Goal: Information Seeking & Learning: Learn about a topic

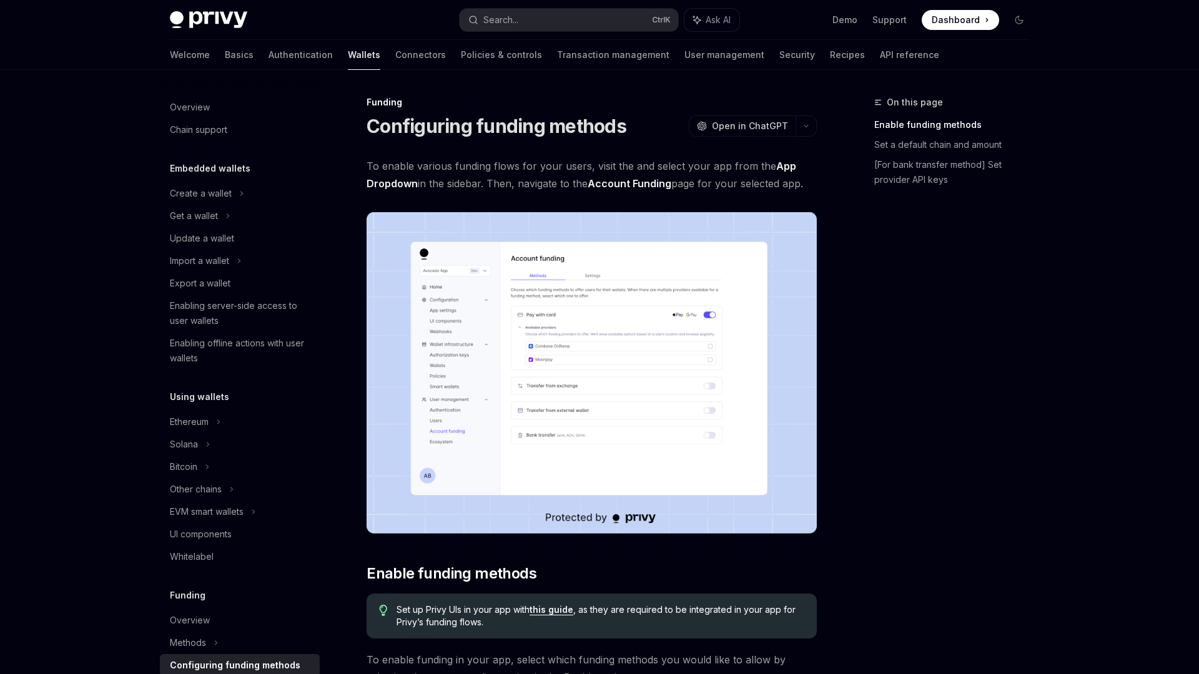
scroll to position [293, 0]
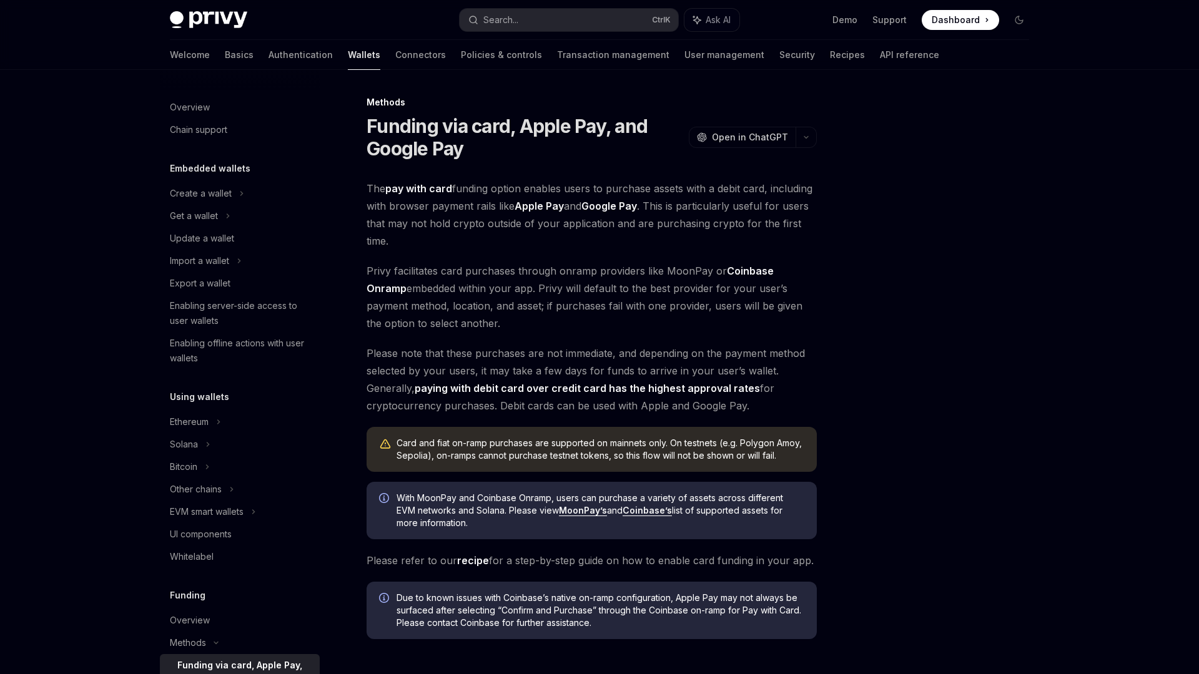
scroll to position [301, 0]
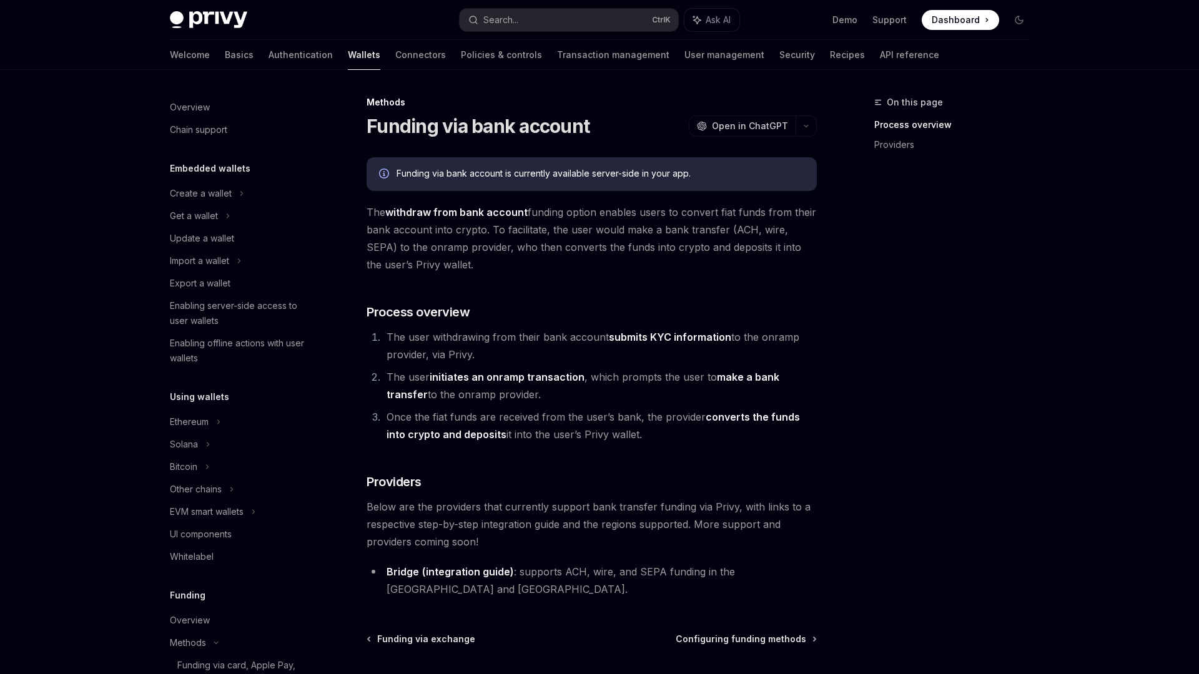
scroll to position [376, 0]
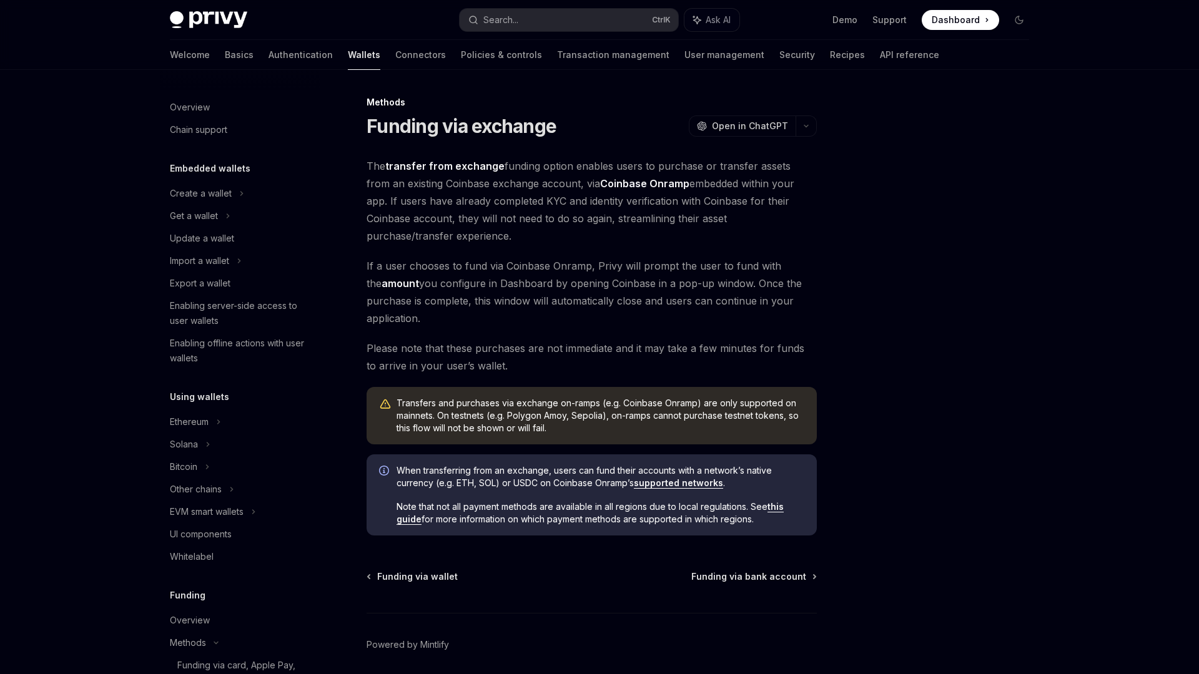
scroll to position [353, 0]
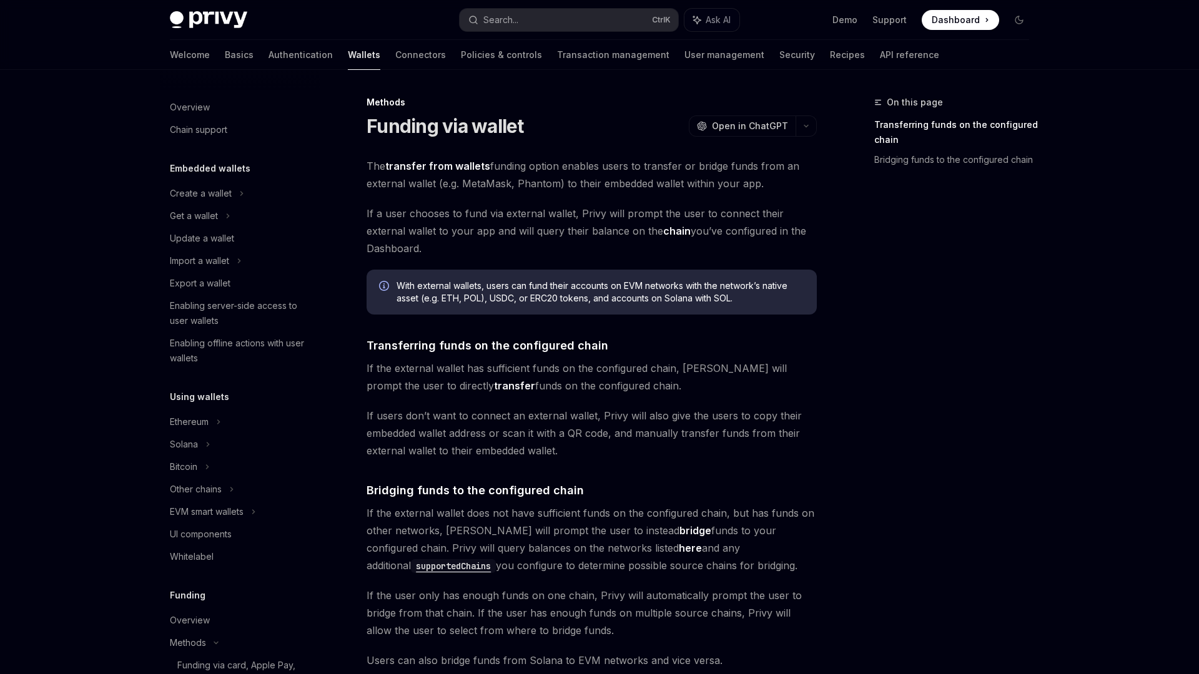
scroll to position [331, 0]
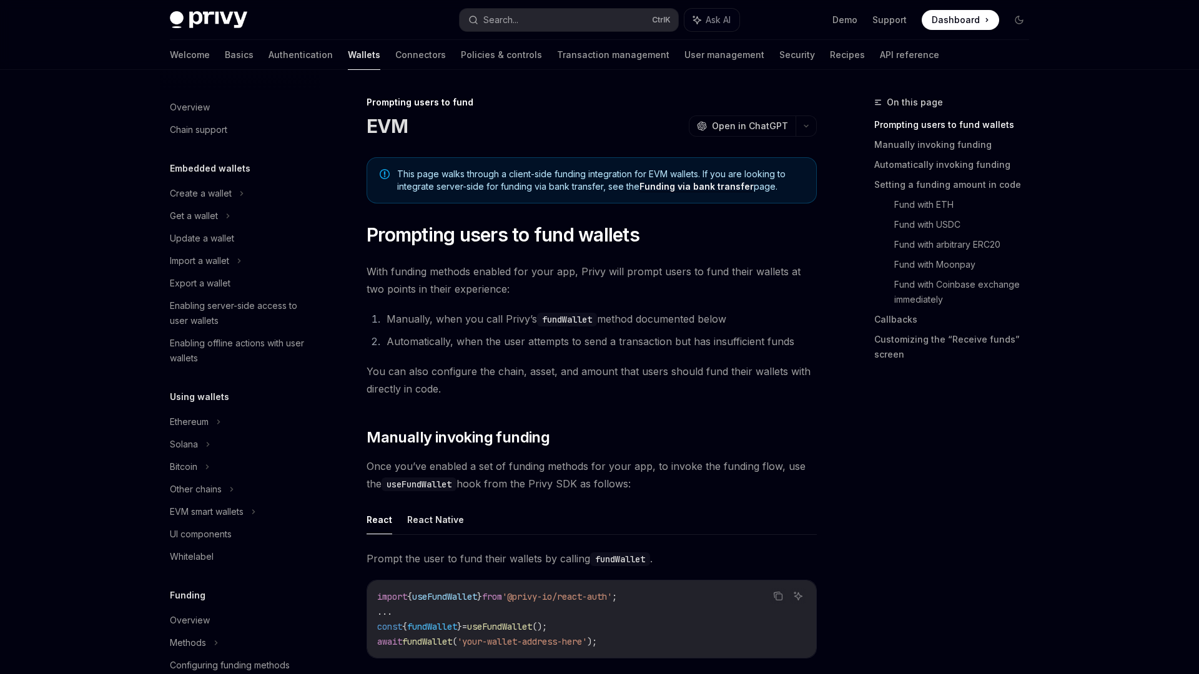
scroll to position [338, 0]
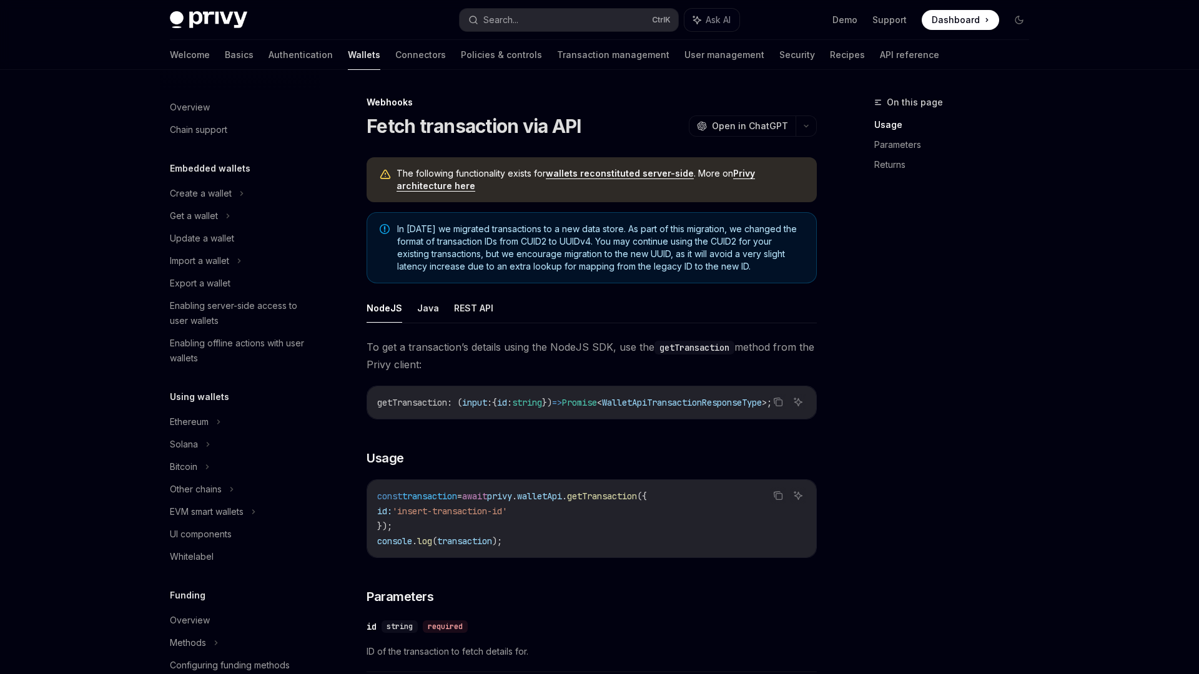
scroll to position [406, 0]
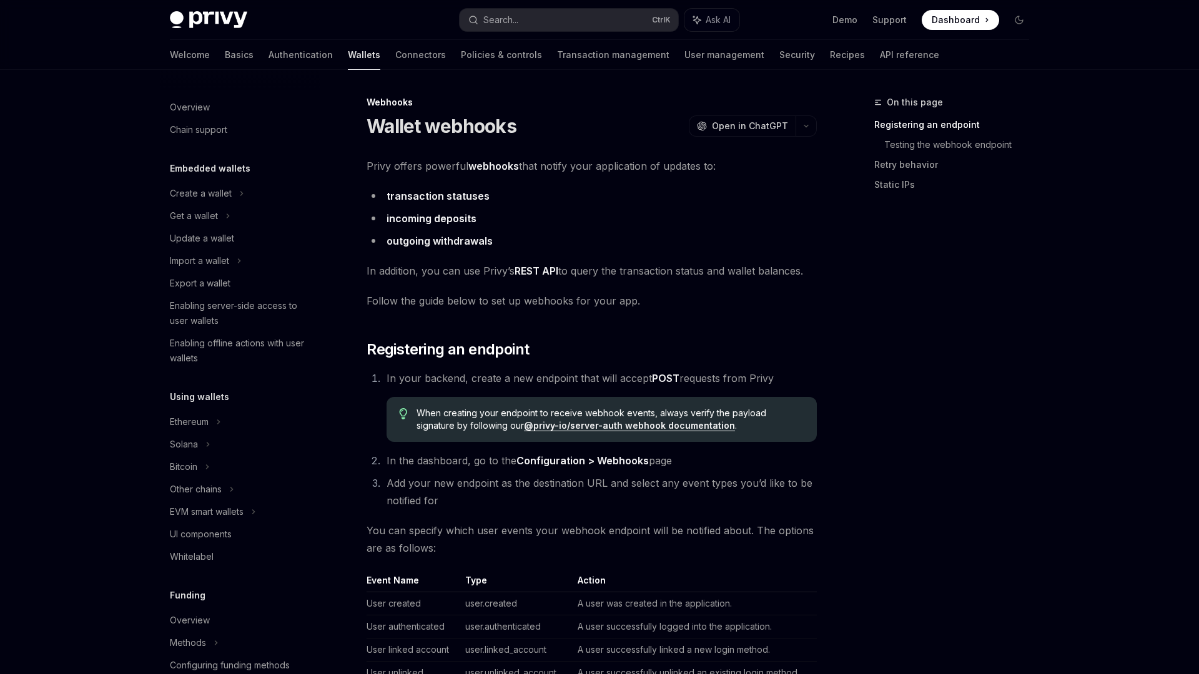
scroll to position [380, 0]
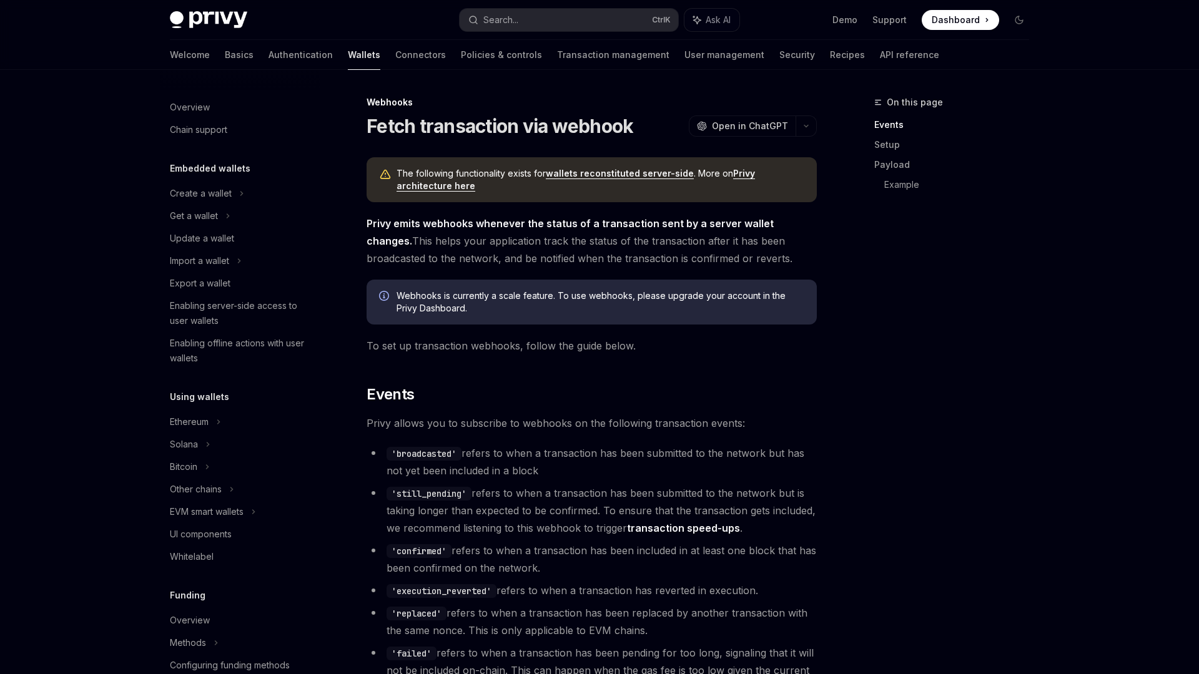
scroll to position [406, 0]
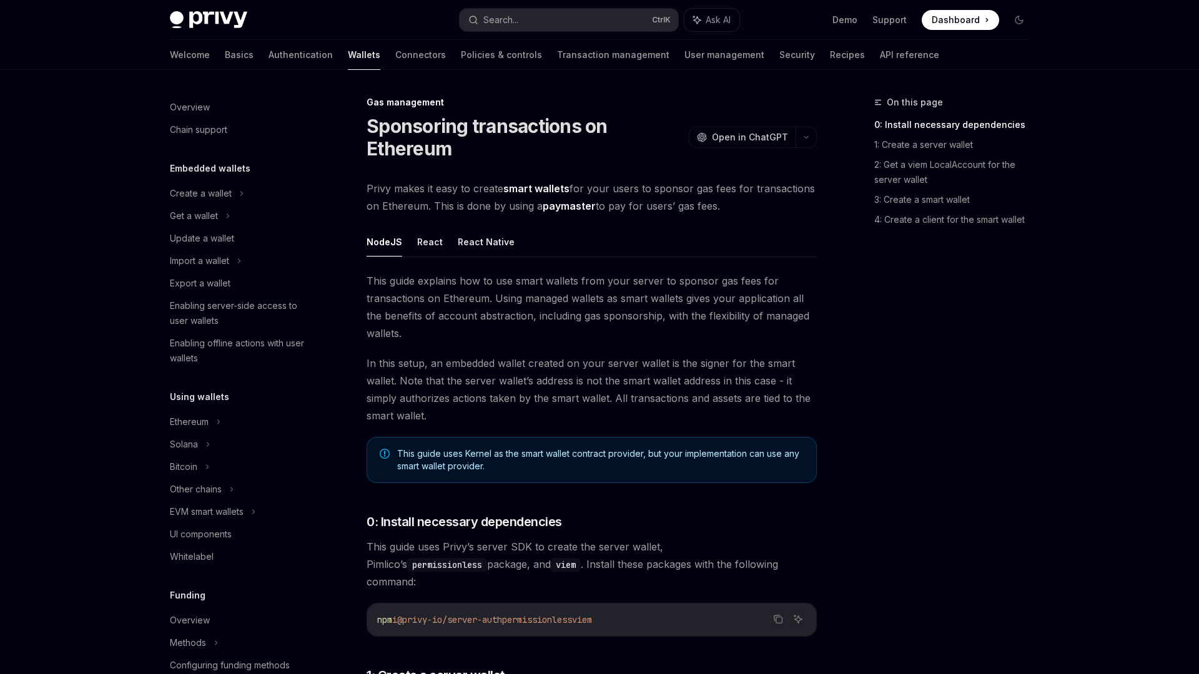
scroll to position [406, 0]
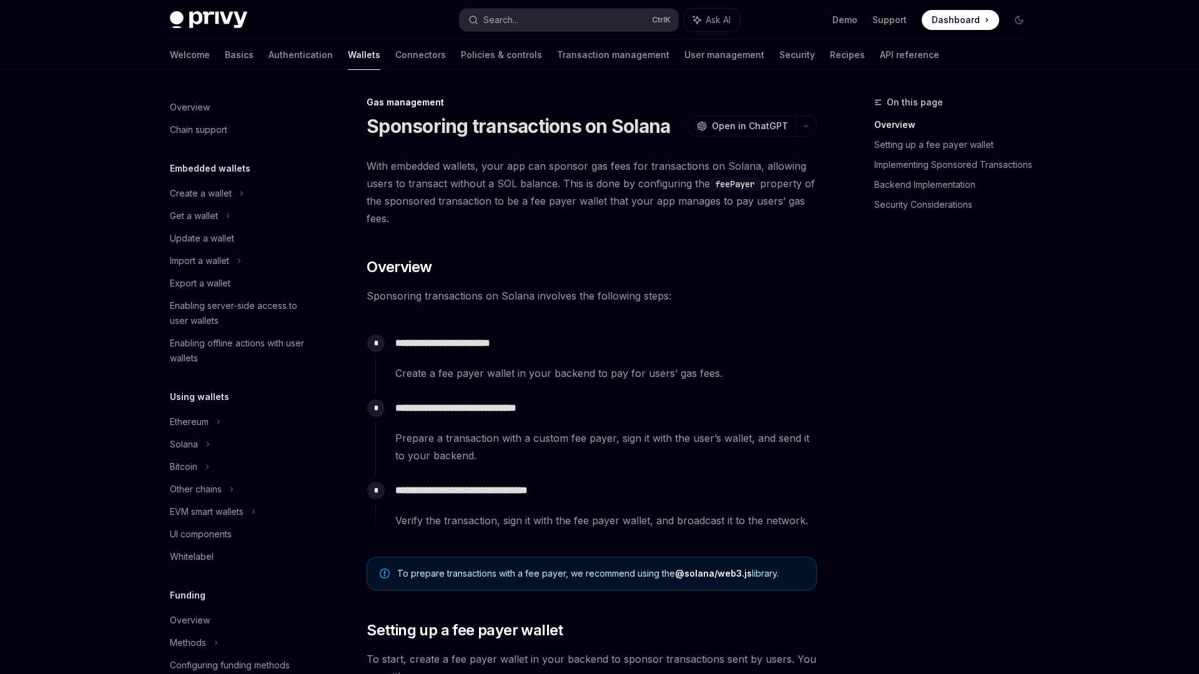
scroll to position [406, 0]
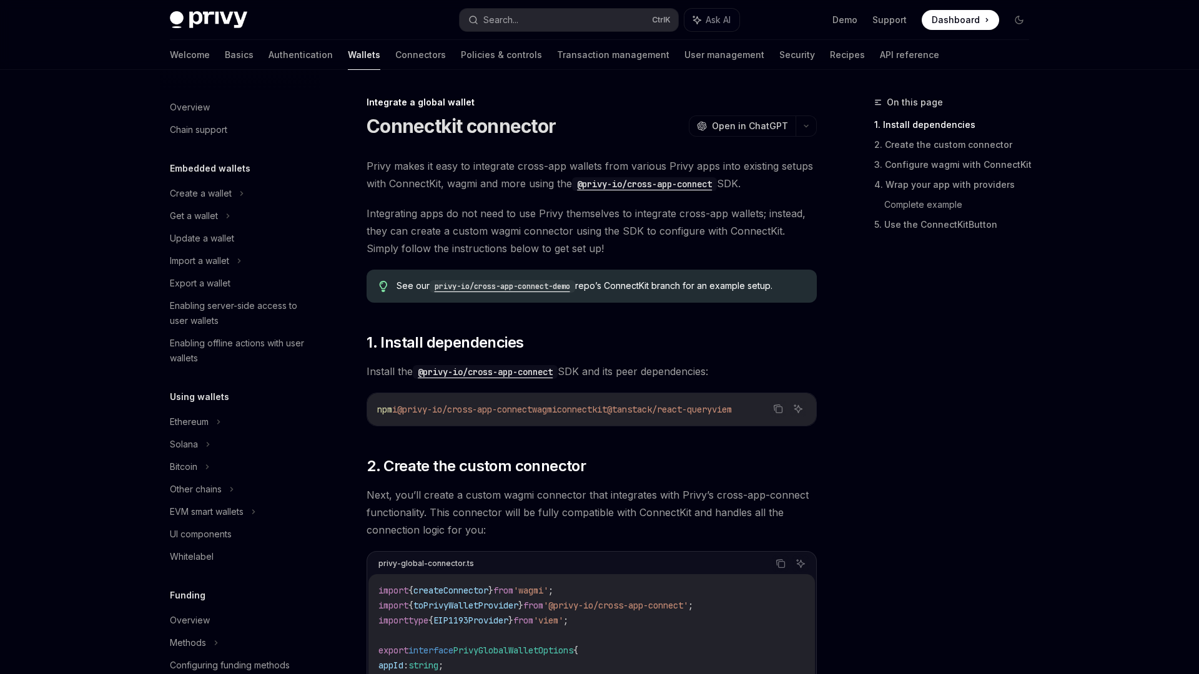
scroll to position [563, 0]
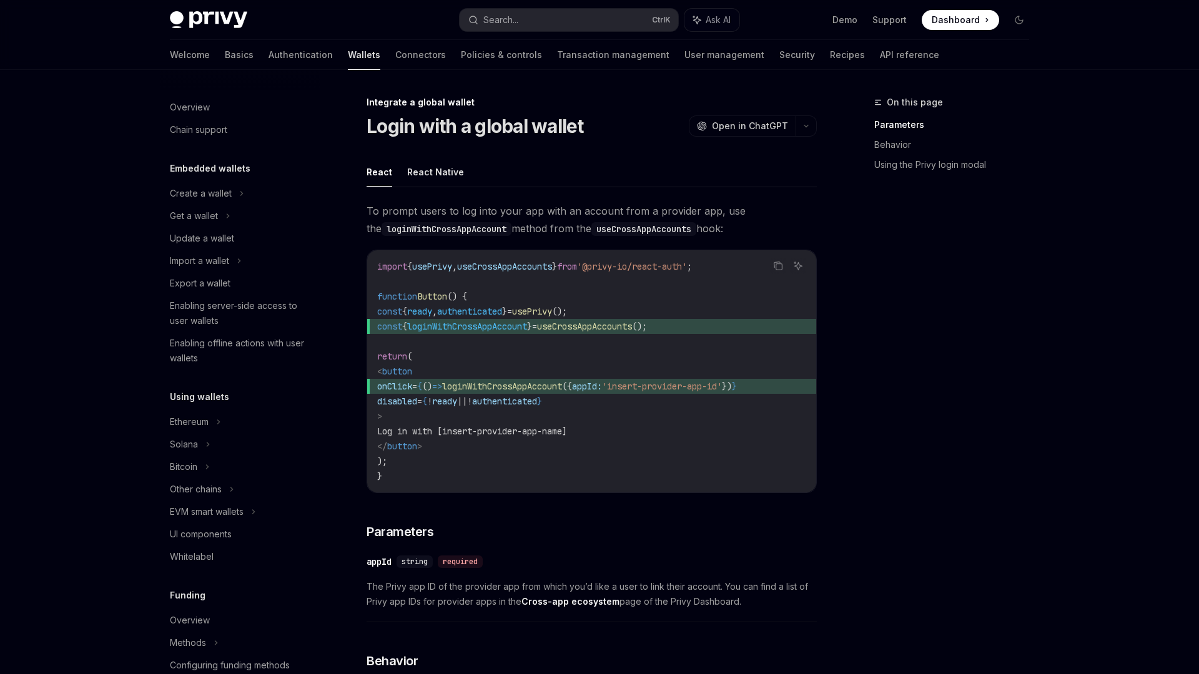
scroll to position [563, 0]
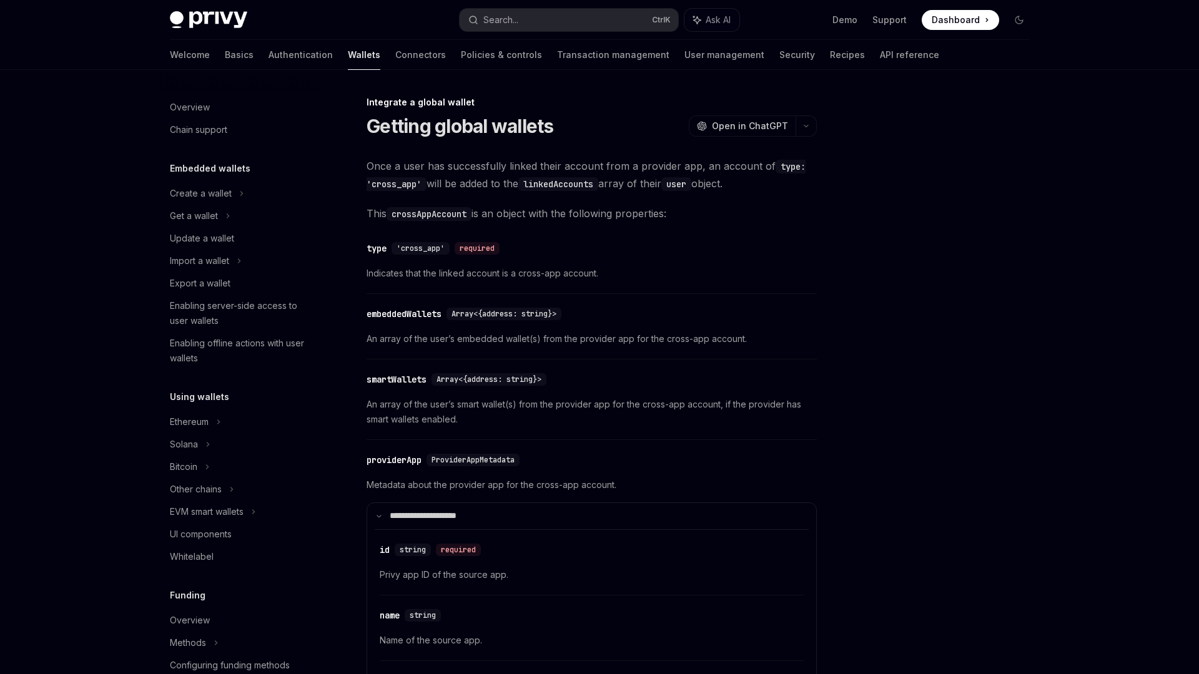
scroll to position [563, 0]
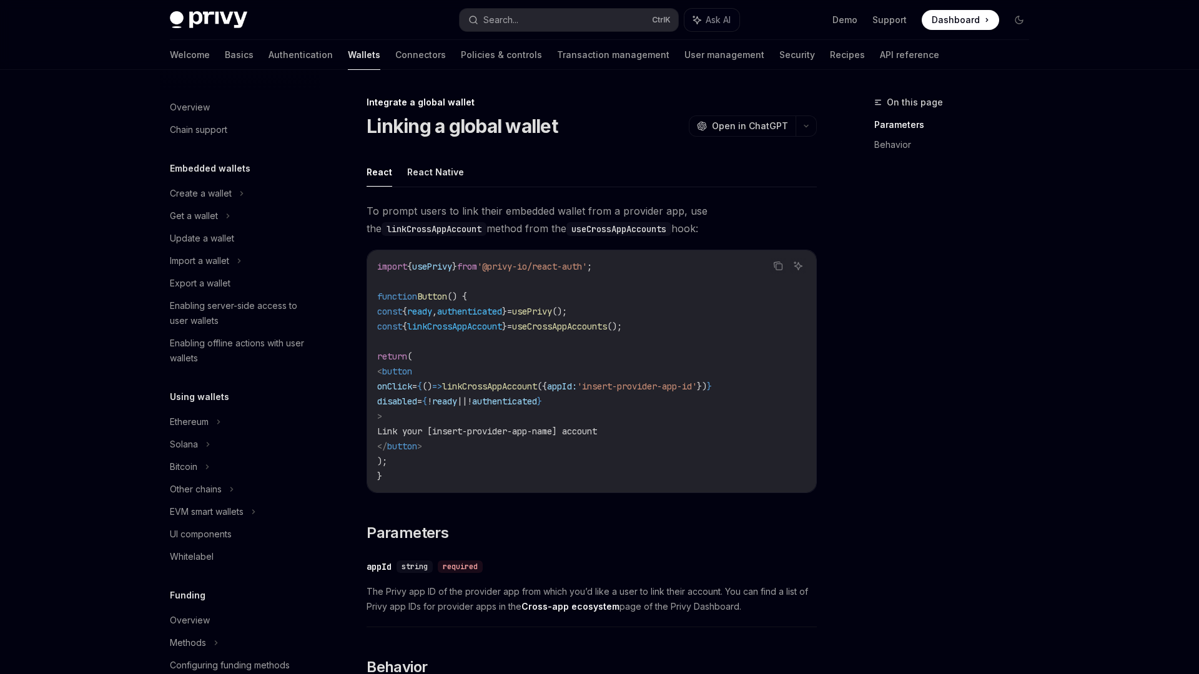
scroll to position [563, 0]
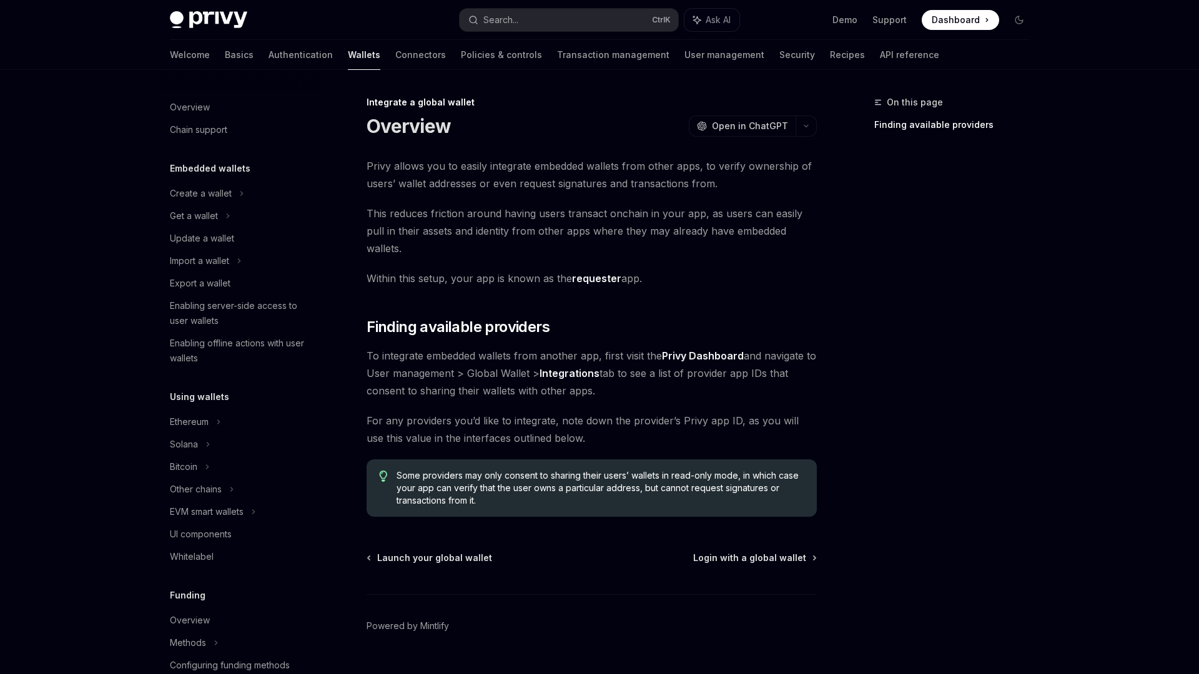
scroll to position [563, 0]
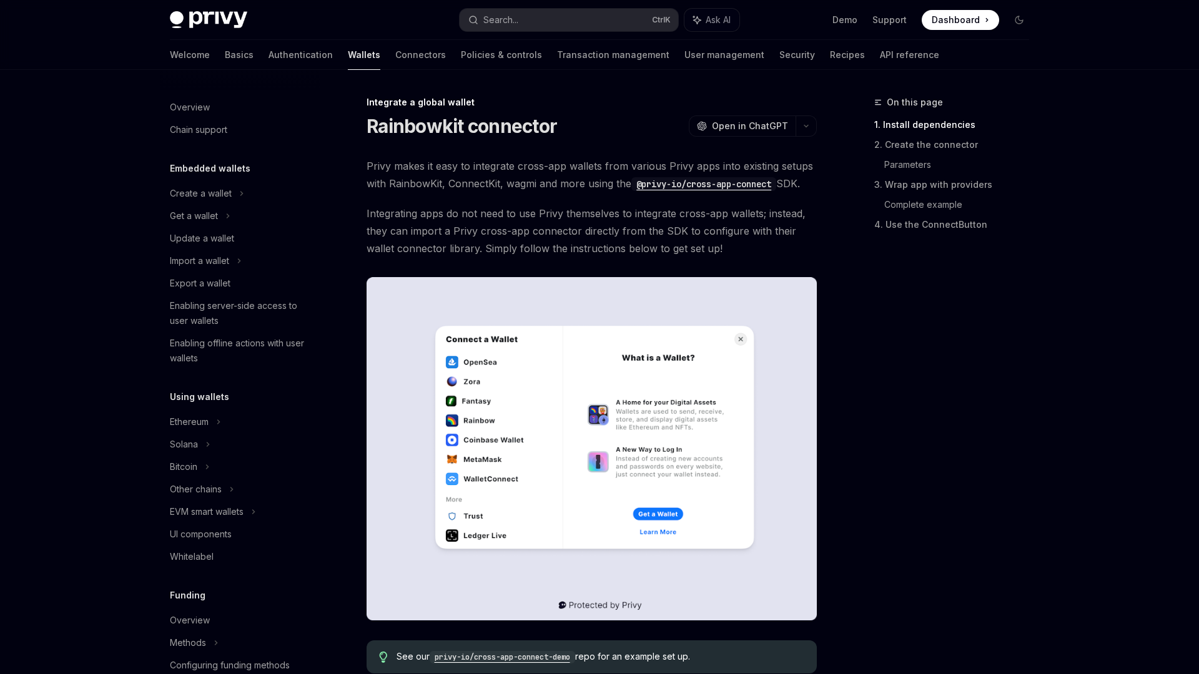
scroll to position [563, 0]
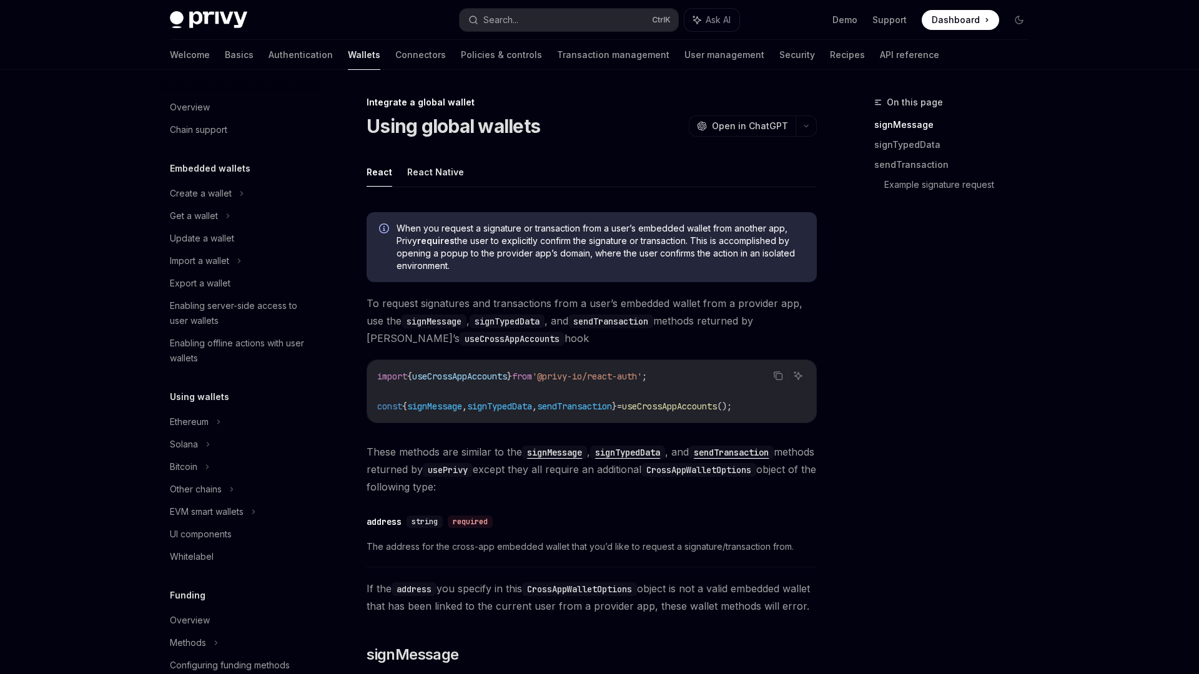
scroll to position [563, 0]
